Goal: Task Accomplishment & Management: Manage account settings

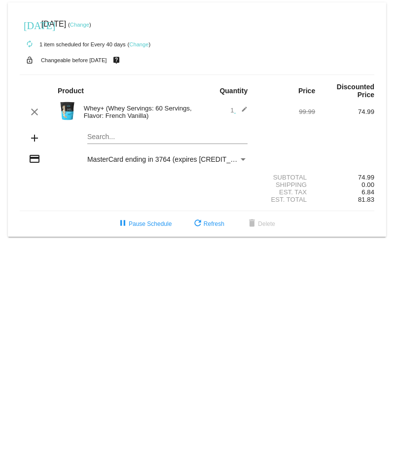
click at [139, 44] on link "Change" at bounding box center [138, 44] width 19 height 6
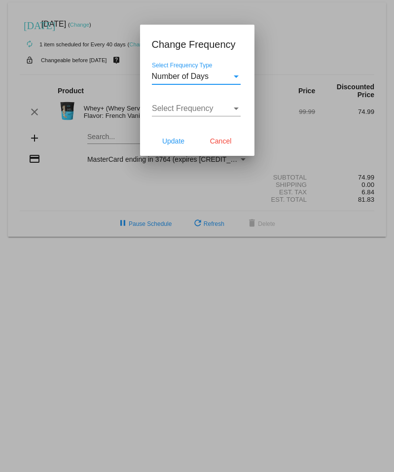
click at [237, 107] on div "Select Frequency" at bounding box center [236, 108] width 9 height 9
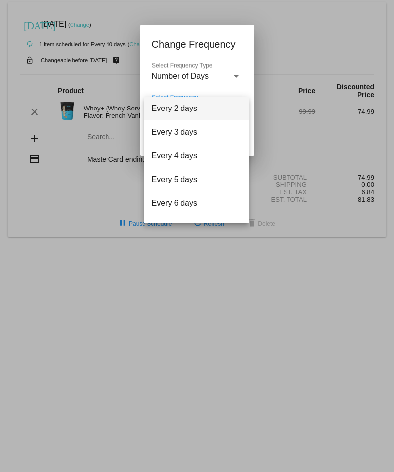
scroll to position [39, 0]
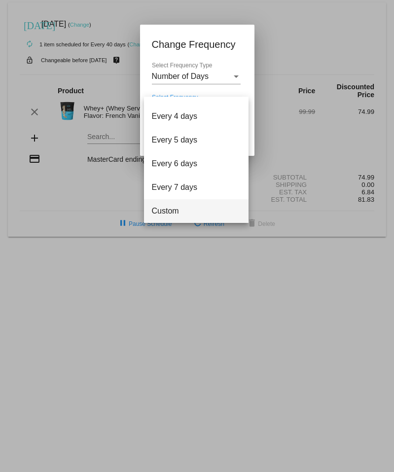
click at [163, 211] on span "Custom" at bounding box center [196, 211] width 89 height 24
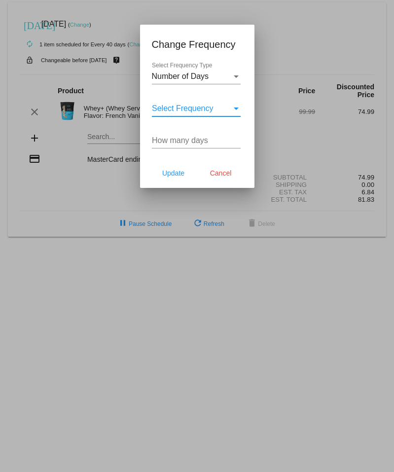
click at [187, 143] on input "How many days" at bounding box center [196, 140] width 89 height 9
type input "60"
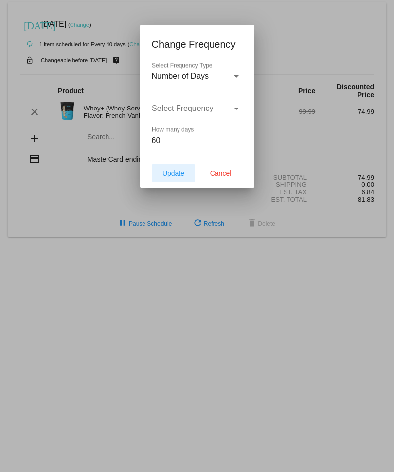
click at [237, 76] on div "Select Frequency Type" at bounding box center [236, 76] width 5 height 2
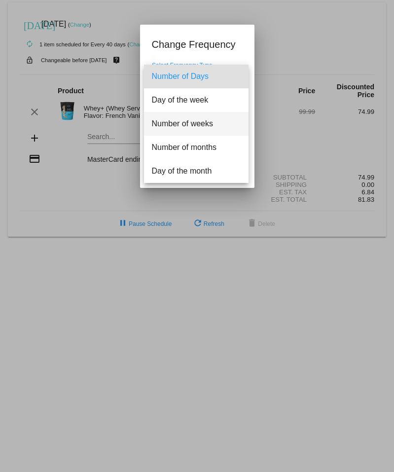
click at [206, 123] on span "Number of weeks" at bounding box center [196, 124] width 89 height 24
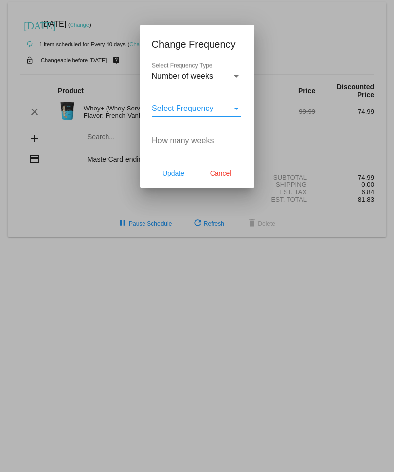
click at [237, 109] on div "Select Frequency" at bounding box center [236, 109] width 5 height 2
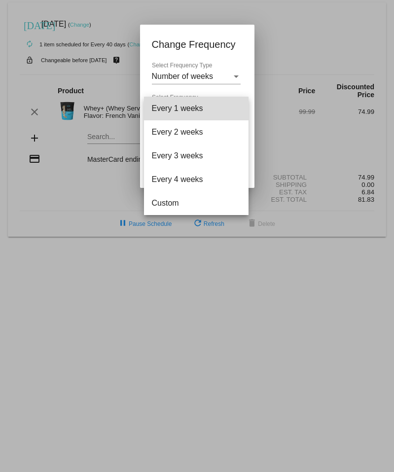
click at [237, 109] on span "Every 1 weeks" at bounding box center [196, 109] width 89 height 24
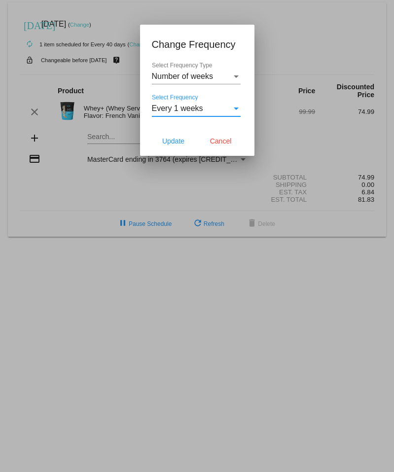
click at [238, 110] on div "Select Frequency" at bounding box center [236, 108] width 9 height 9
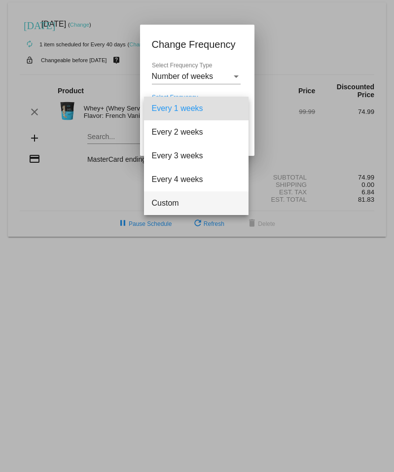
click at [175, 200] on span "Custom" at bounding box center [196, 203] width 89 height 24
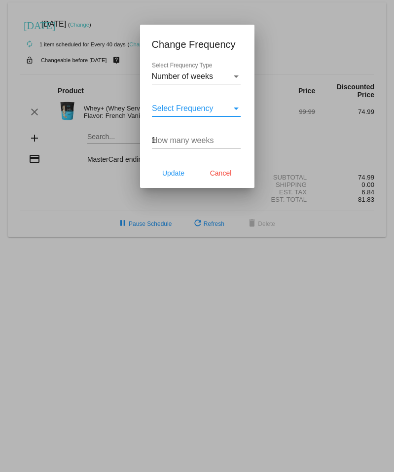
click at [236, 137] on input "1" at bounding box center [196, 140] width 89 height 9
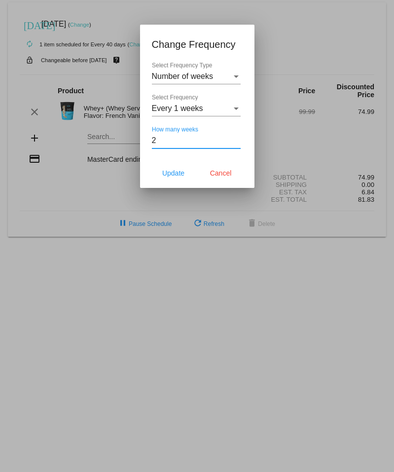
click at [236, 137] on input "2" at bounding box center [196, 140] width 89 height 9
click at [236, 137] on input "16" at bounding box center [196, 140] width 89 height 9
click at [236, 144] on input "15" at bounding box center [196, 140] width 89 height 9
click at [236, 144] on input "14" at bounding box center [196, 140] width 89 height 9
click at [236, 144] on input "13" at bounding box center [196, 140] width 89 height 9
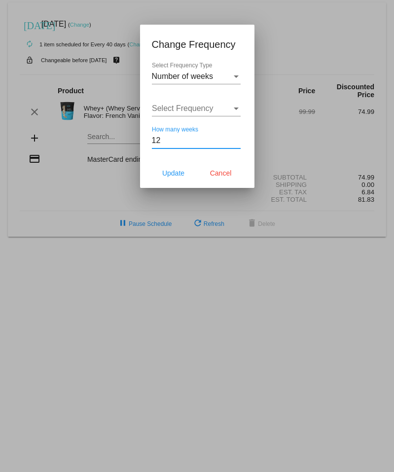
click at [236, 144] on input "12" at bounding box center [196, 140] width 89 height 9
click at [236, 144] on input "11" at bounding box center [196, 140] width 89 height 9
type input "10"
click at [236, 143] on input "10" at bounding box center [196, 140] width 89 height 9
click at [180, 173] on span "Update" at bounding box center [173, 173] width 22 height 8
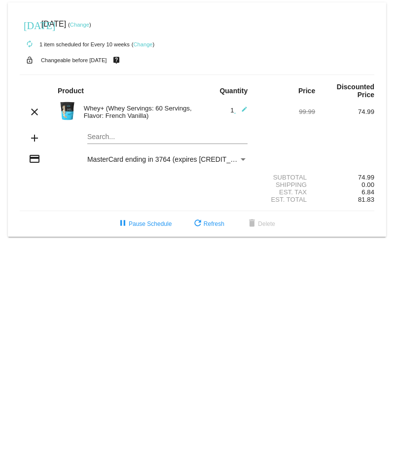
click at [89, 24] on link "Change" at bounding box center [79, 25] width 19 height 6
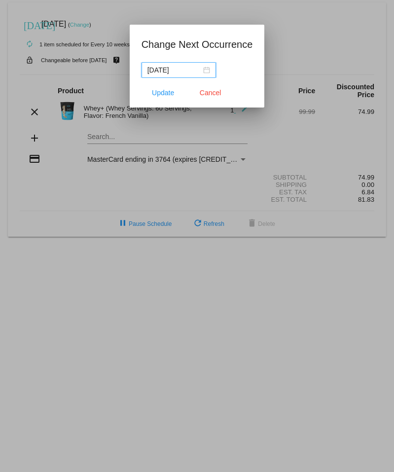
click at [204, 72] on div "[DATE]" at bounding box center [178, 70] width 63 height 11
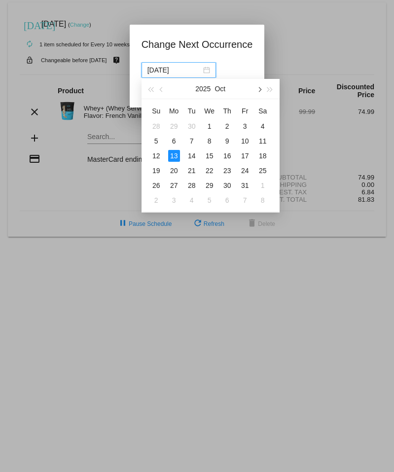
click at [260, 88] on button "button" at bounding box center [259, 89] width 11 height 20
click at [258, 89] on span "button" at bounding box center [259, 89] width 5 height 5
click at [175, 155] on div "12" at bounding box center [174, 156] width 12 height 12
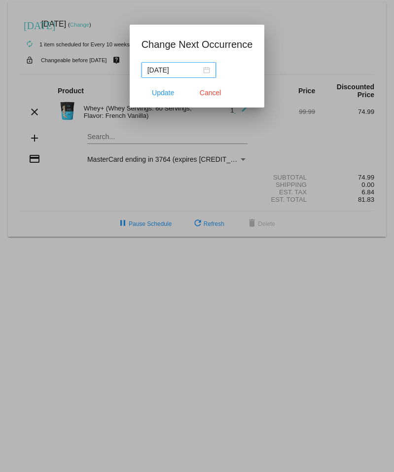
type input "[DATE]"
click at [168, 91] on span "Update" at bounding box center [163, 93] width 22 height 8
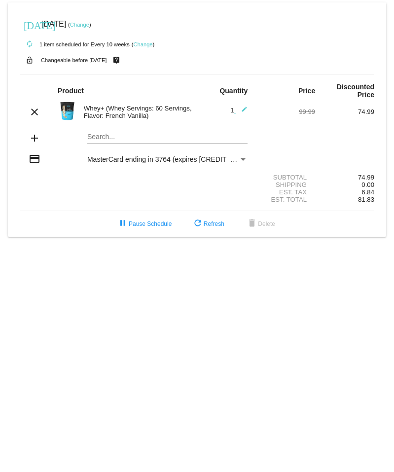
click at [146, 45] on link "Change" at bounding box center [142, 44] width 19 height 6
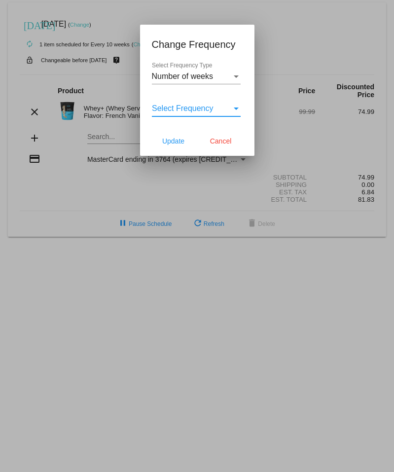
click at [196, 110] on span "Select Frequency" at bounding box center [183, 108] width 62 height 8
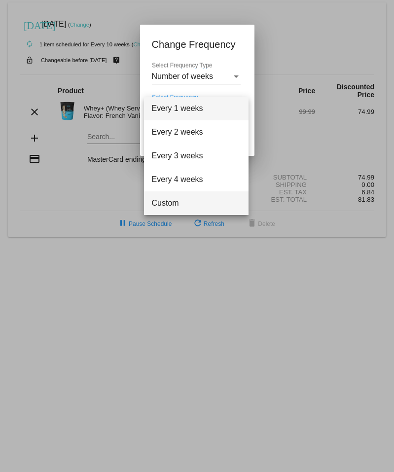
click at [179, 200] on span "Custom" at bounding box center [196, 203] width 89 height 24
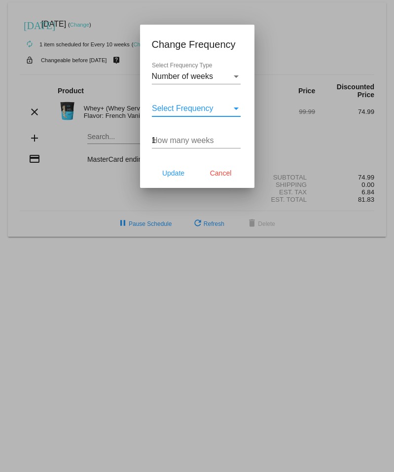
click at [235, 138] on input "1" at bounding box center [196, 140] width 89 height 9
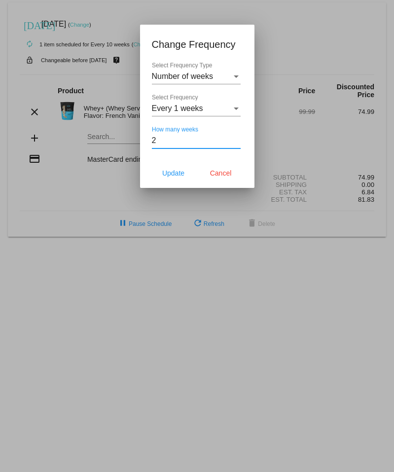
click at [235, 138] on input "2" at bounding box center [196, 140] width 89 height 9
click at [235, 138] on input "3" at bounding box center [196, 140] width 89 height 9
click at [235, 138] on input "4" at bounding box center [196, 140] width 89 height 9
click at [235, 138] on input "5" at bounding box center [196, 140] width 89 height 9
click at [235, 138] on input "6" at bounding box center [196, 140] width 89 height 9
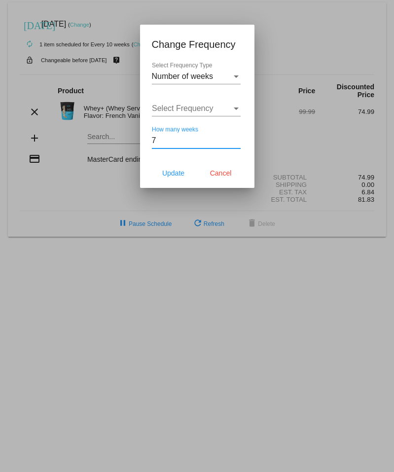
click at [235, 138] on input "7" at bounding box center [196, 140] width 89 height 9
click at [235, 138] on input "8" at bounding box center [196, 140] width 89 height 9
type input "9"
click at [235, 138] on input "9" at bounding box center [196, 140] width 89 height 9
click at [184, 174] on span "Update" at bounding box center [173, 173] width 22 height 8
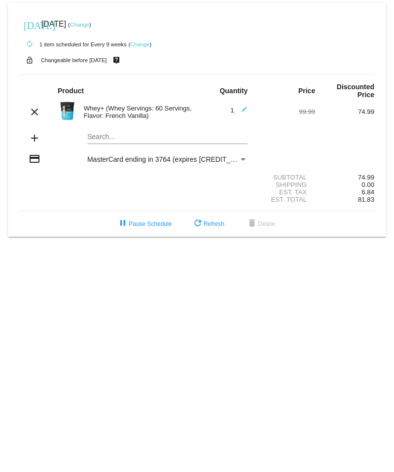
click at [89, 26] on link "Change" at bounding box center [79, 25] width 19 height 6
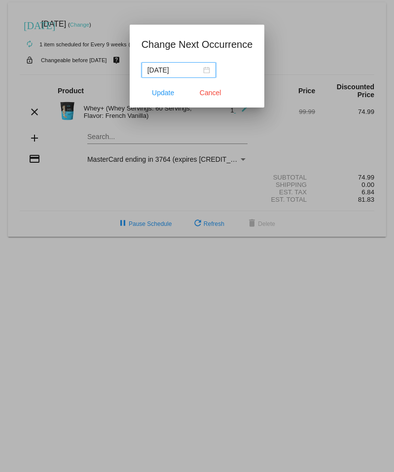
click at [203, 69] on div "[DATE]" at bounding box center [178, 70] width 63 height 11
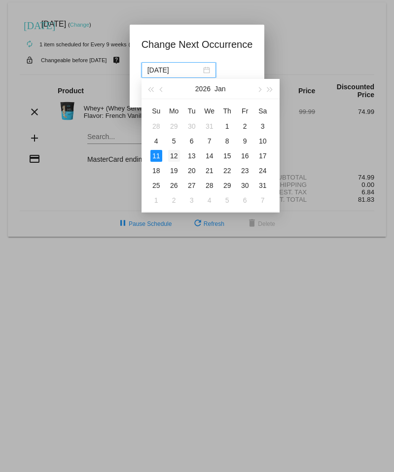
click at [175, 155] on div "12" at bounding box center [174, 156] width 12 height 12
type input "[DATE]"
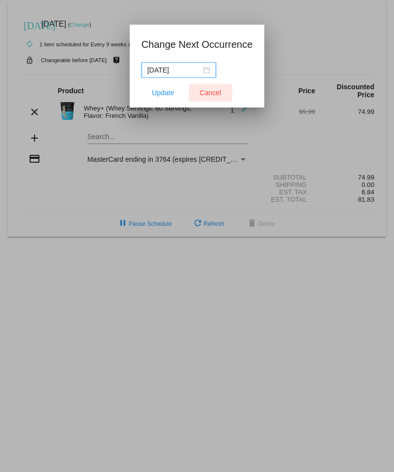
click at [206, 92] on span "Cancel" at bounding box center [211, 93] width 22 height 8
